Goal: Task Accomplishment & Management: Use online tool/utility

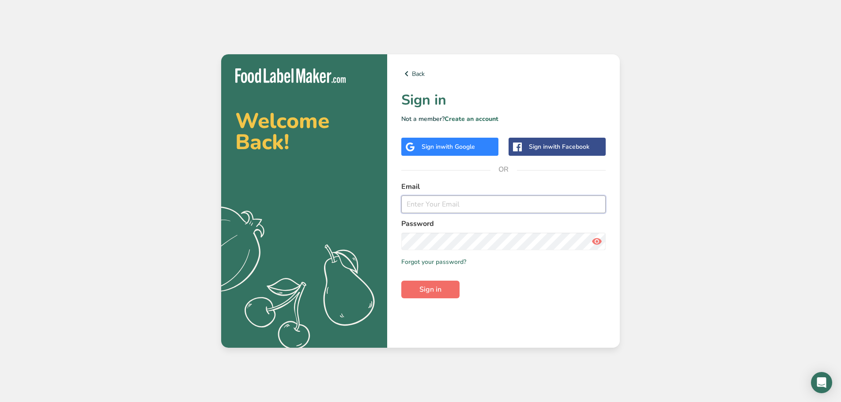
type input "dana@wileyroadfoods.com"
click at [440, 286] on span "Sign in" at bounding box center [430, 289] width 22 height 11
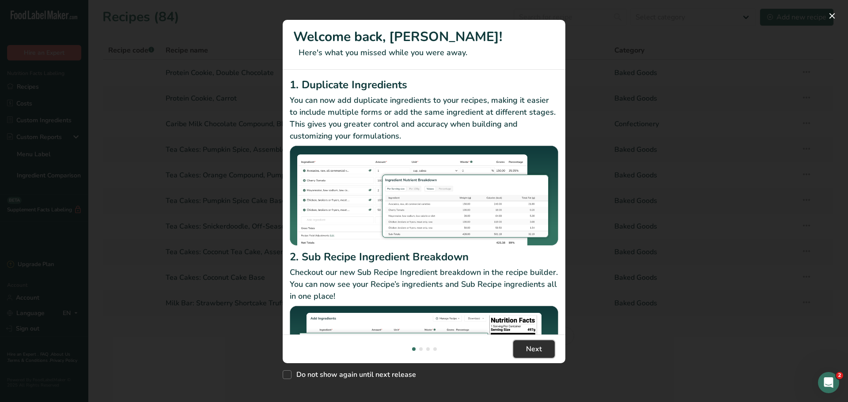
click at [537, 347] on span "Next" at bounding box center [534, 349] width 16 height 11
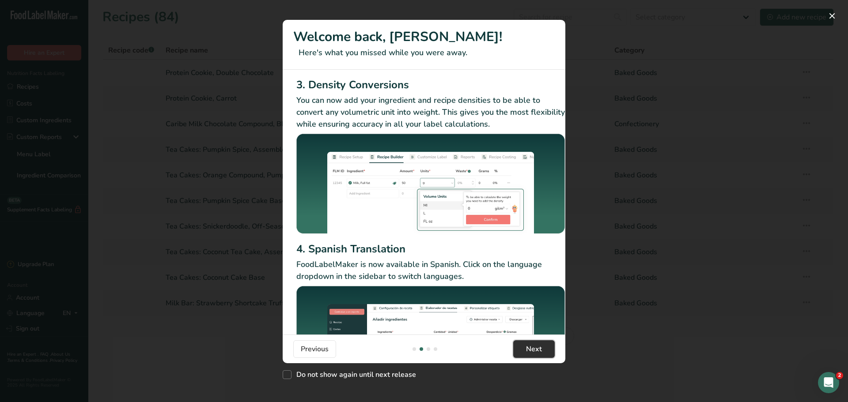
click at [537, 347] on span "Next" at bounding box center [534, 349] width 16 height 11
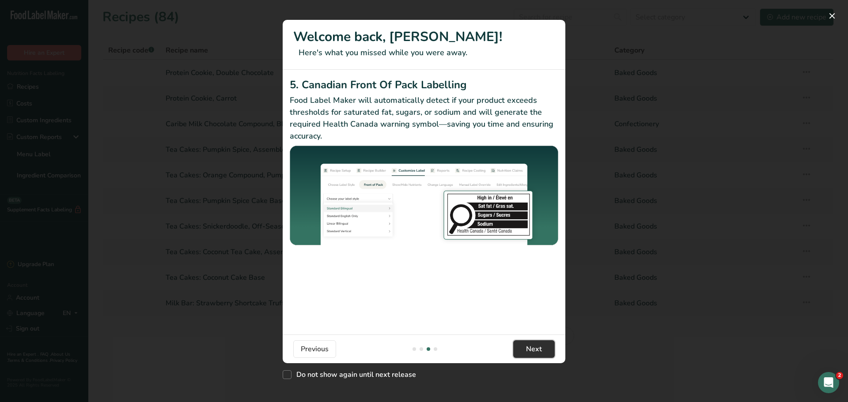
click at [537, 347] on span "Next" at bounding box center [534, 349] width 16 height 11
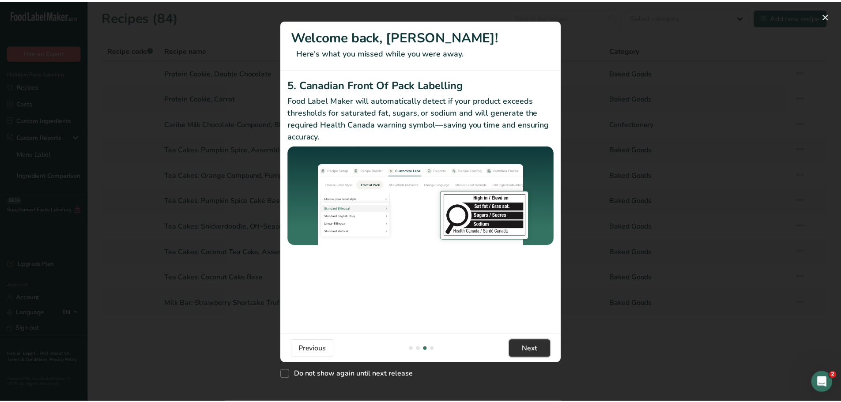
scroll to position [0, 841]
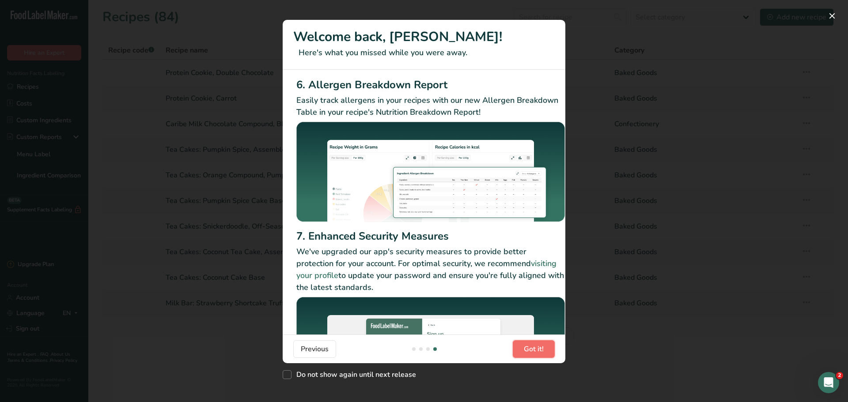
click at [537, 347] on span "Got it!" at bounding box center [534, 349] width 20 height 11
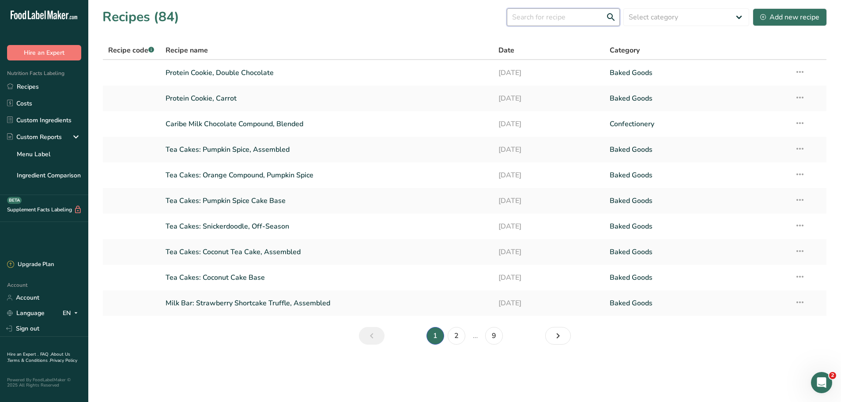
click at [586, 19] on input "text" at bounding box center [563, 17] width 113 height 18
type input "chocolate"
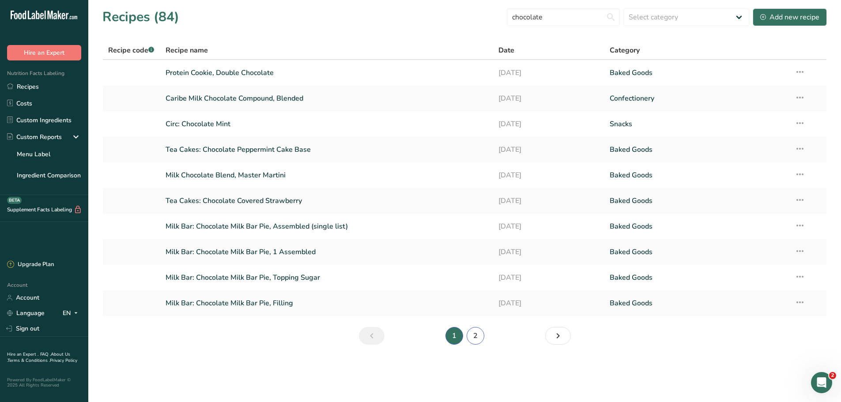
click at [479, 334] on link "2" at bounding box center [476, 336] width 18 height 18
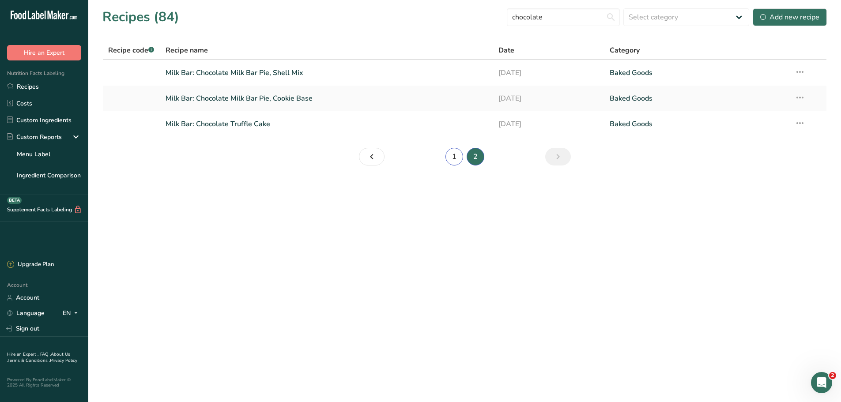
click at [453, 159] on link "1" at bounding box center [455, 157] width 18 height 18
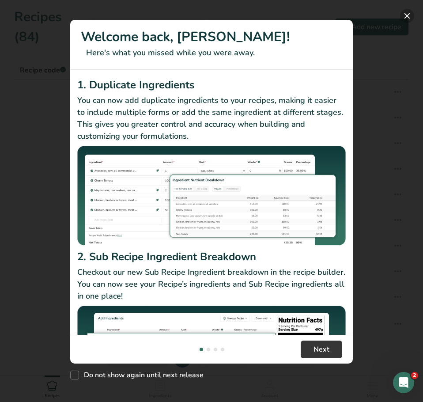
click at [406, 15] on button "New Features" at bounding box center [407, 16] width 14 height 14
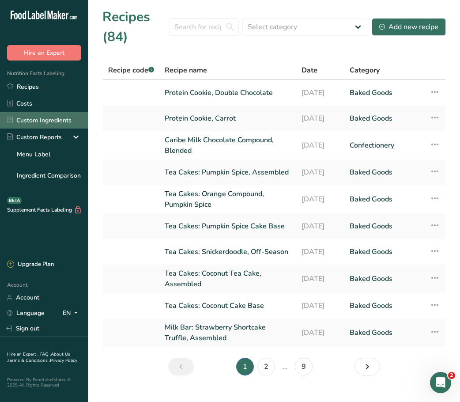
click at [28, 117] on link "Custom Ingredients" at bounding box center [44, 120] width 88 height 17
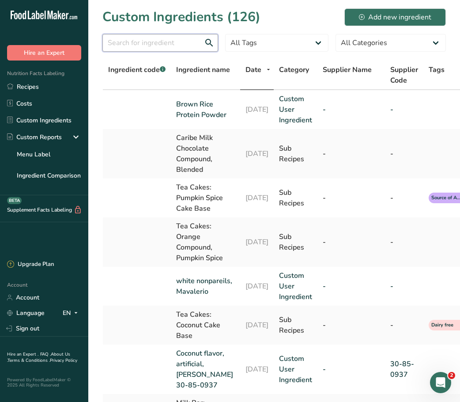
click at [203, 43] on input "text" at bounding box center [160, 43] width 116 height 18
type input "caribe"
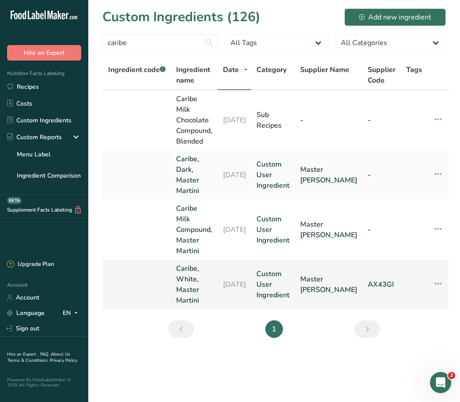
click at [195, 263] on link "Caribe, White, Master Martini" at bounding box center [194, 284] width 36 height 42
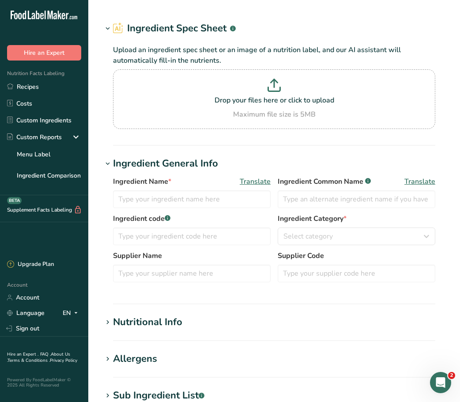
type input "Caribe, White, Master Martini"
type input "white confectioner's coating"
type input "Master [PERSON_NAME]"
type input "AX43GI"
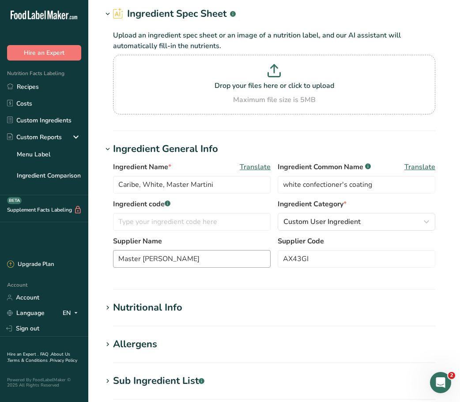
scroll to position [88, 0]
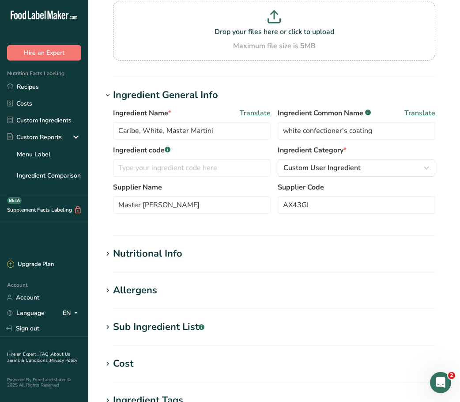
click at [129, 249] on div "Nutritional Info" at bounding box center [147, 253] width 69 height 15
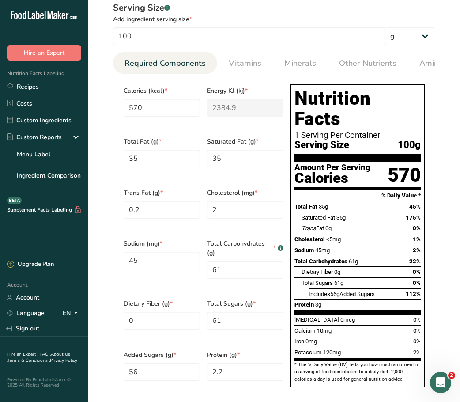
scroll to position [397, 0]
